Goal: Book appointment/travel/reservation

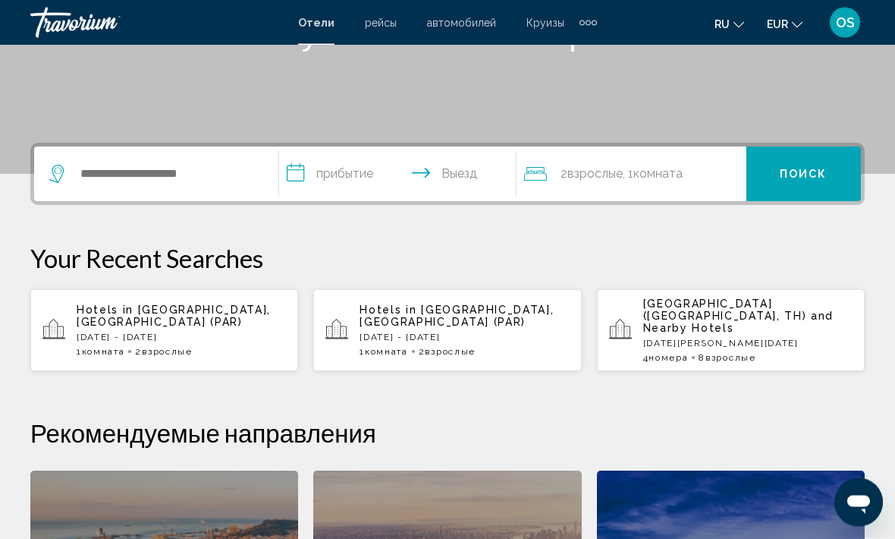
scroll to position [278, 0]
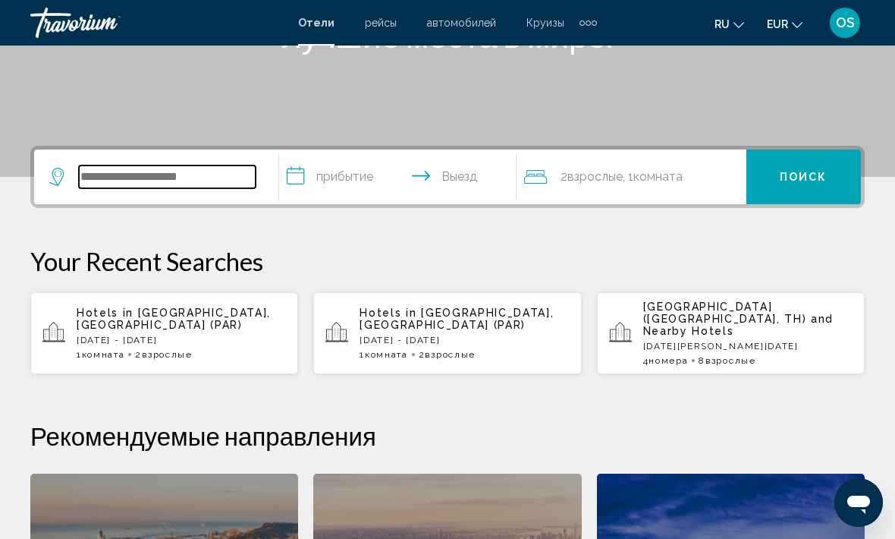
click at [148, 179] on input "Search widget" at bounding box center [167, 176] width 177 height 23
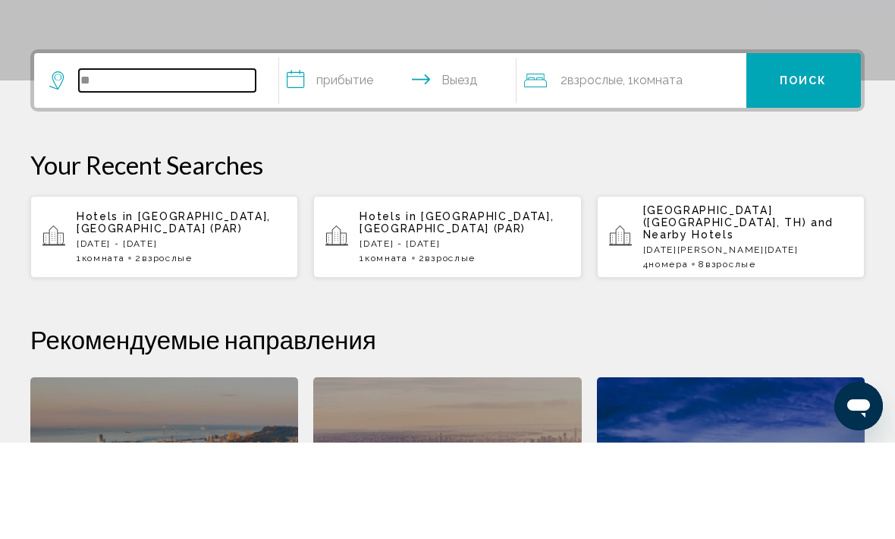
type input "*"
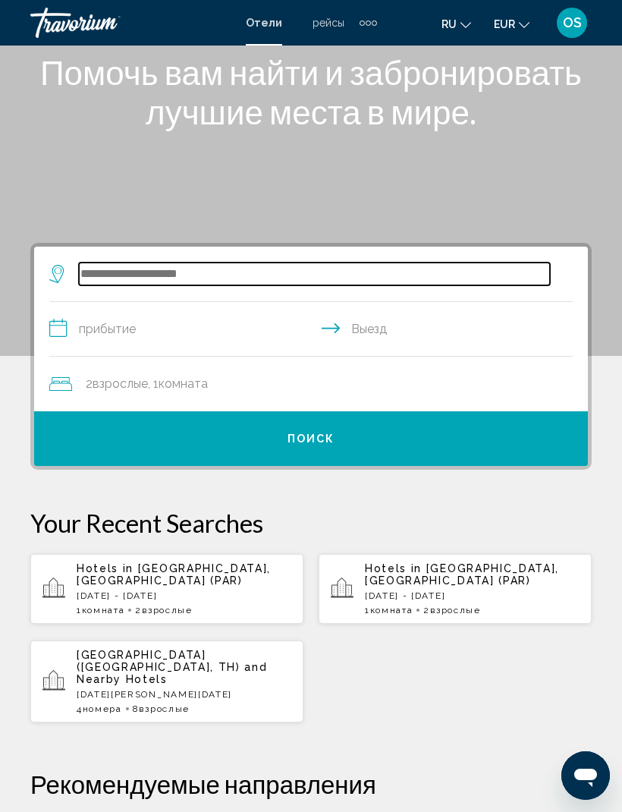
scroll to position [0, 0]
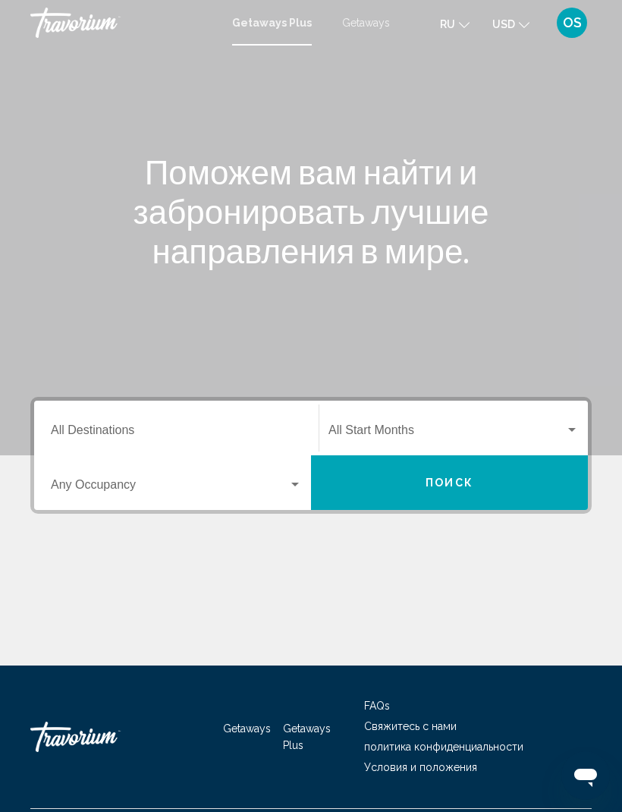
click at [126, 438] on input "Destination All Destinations" at bounding box center [176, 433] width 251 height 14
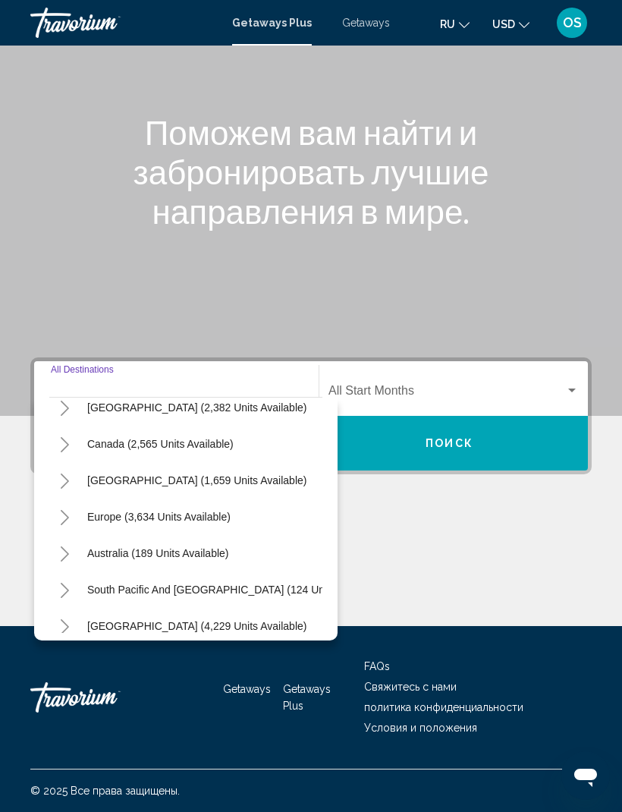
scroll to position [90, 0]
click at [128, 511] on button "Europe (3,634 units available)" at bounding box center [159, 515] width 159 height 35
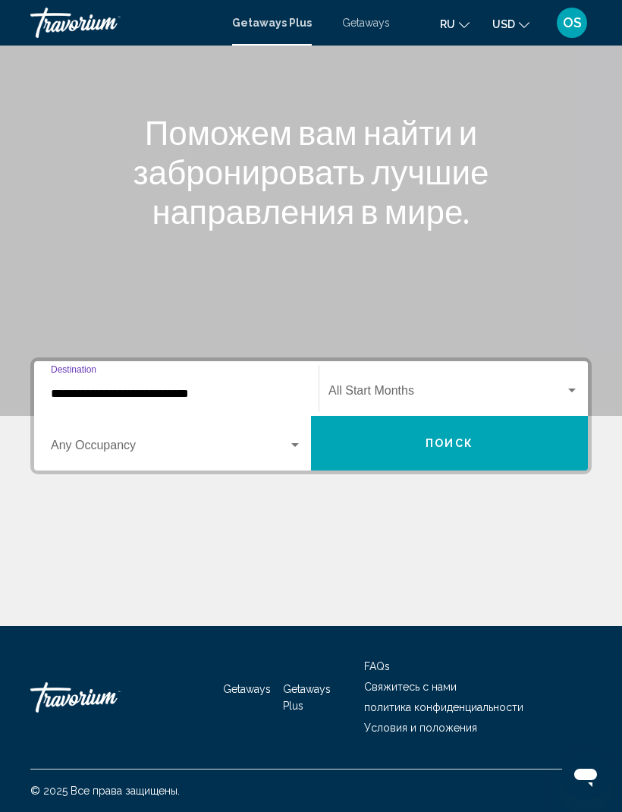
click at [75, 389] on input "**********" at bounding box center [176, 394] width 251 height 14
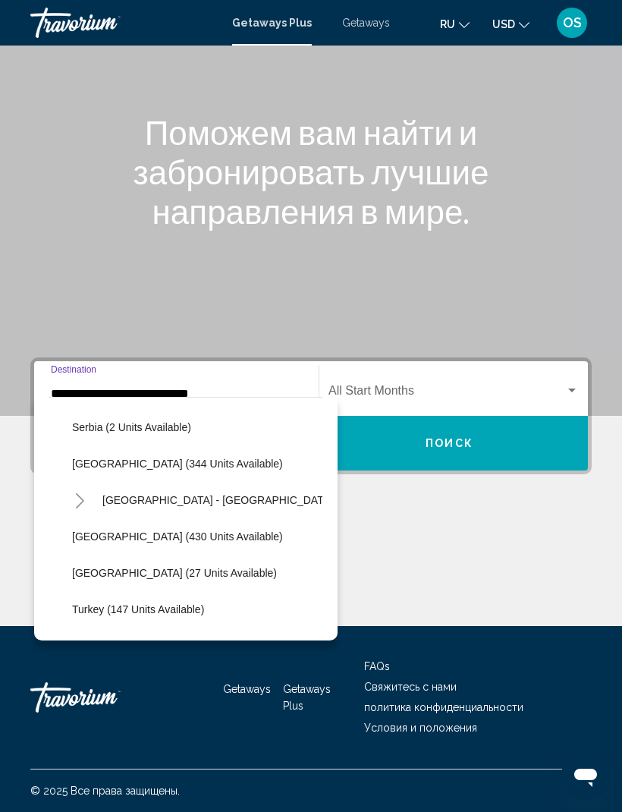
scroll to position [615, 0]
click at [166, 497] on button "[GEOGRAPHIC_DATA] - [GEOGRAPHIC_DATA] (64 units available)" at bounding box center [265, 499] width 340 height 35
type input "**********"
